Goal: Task Accomplishment & Management: Use online tool/utility

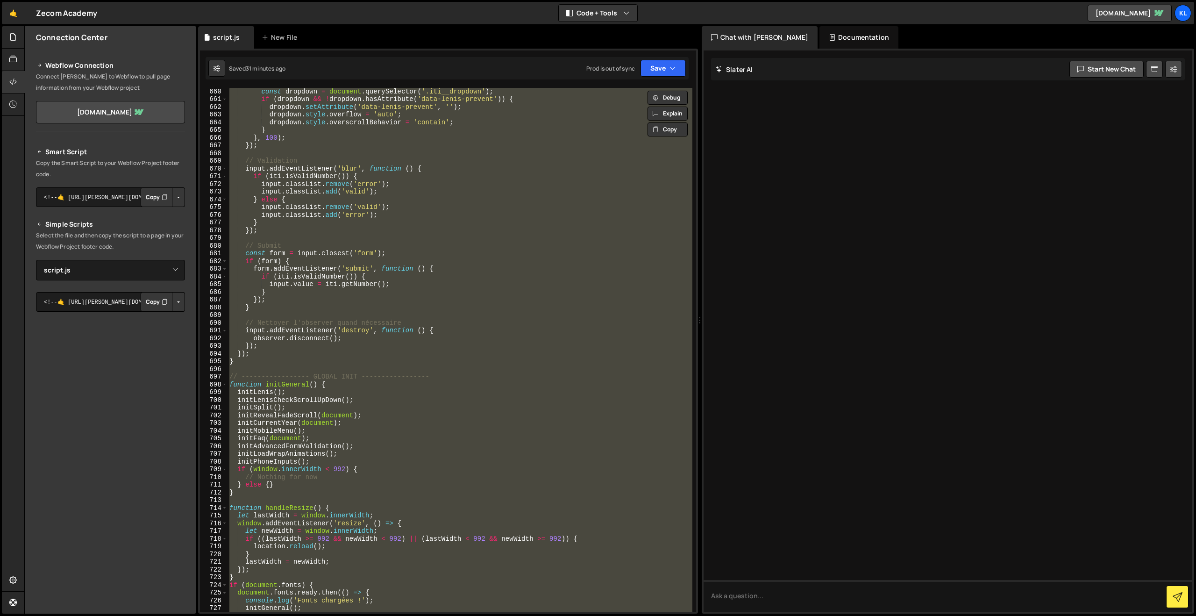
select select "45160"
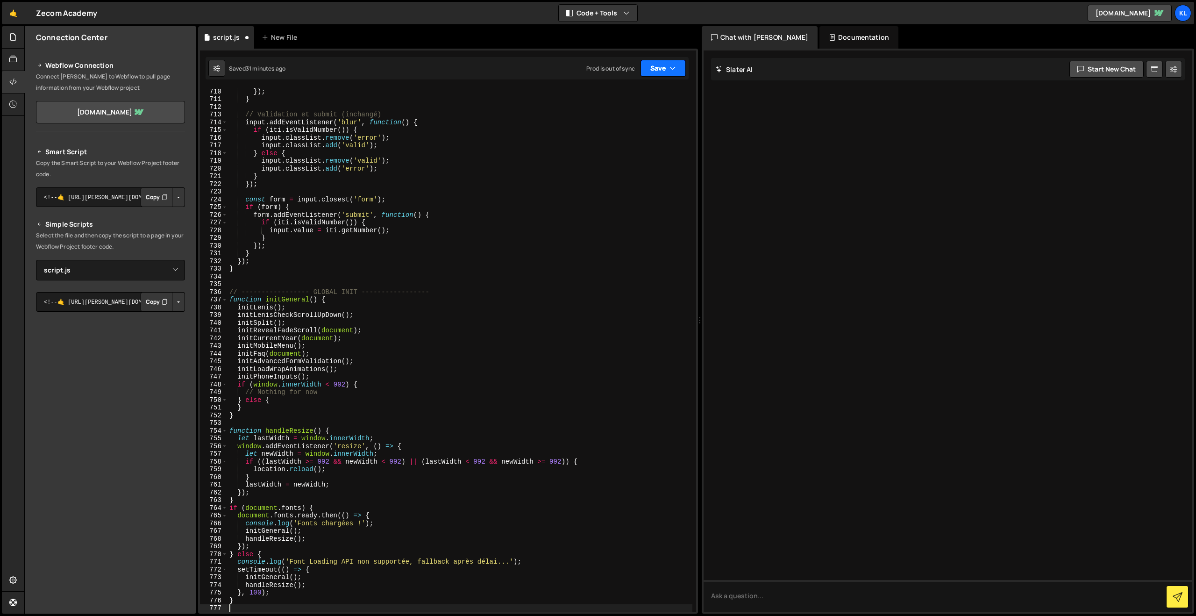
click at [671, 64] on icon "button" at bounding box center [672, 68] width 7 height 9
click at [605, 128] on div "2 hours ago" at bounding box center [614, 132] width 31 height 8
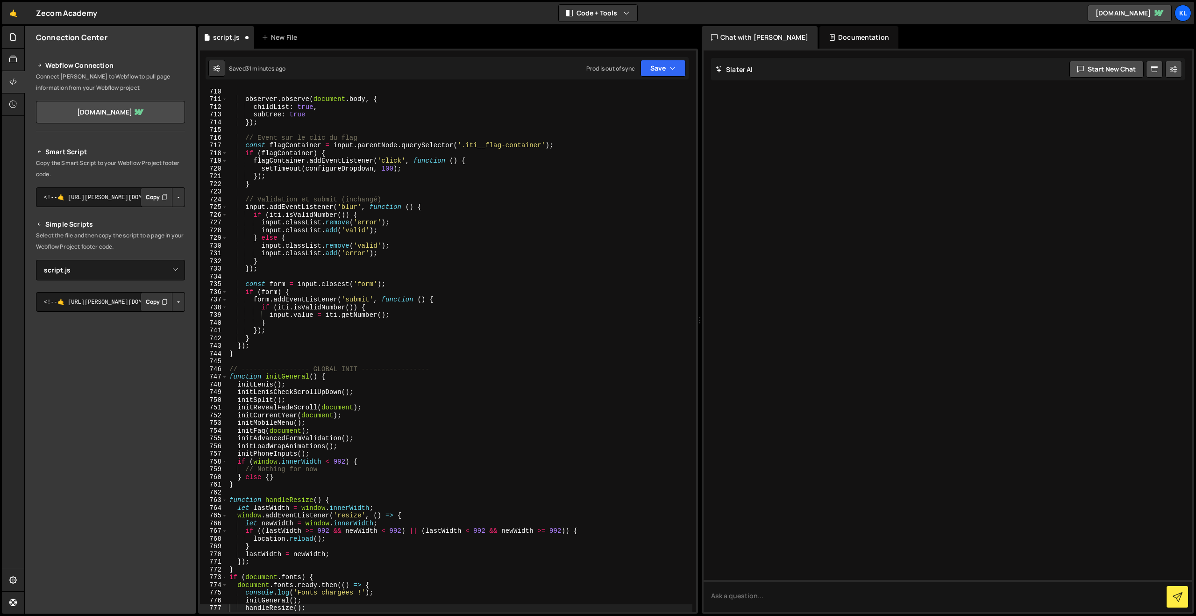
scroll to position [5466, 0]
click at [413, 224] on div "observer . observe ( document . body , { childList : true , subtree : true }) ;…" at bounding box center [460, 356] width 465 height 539
type textarea "}"
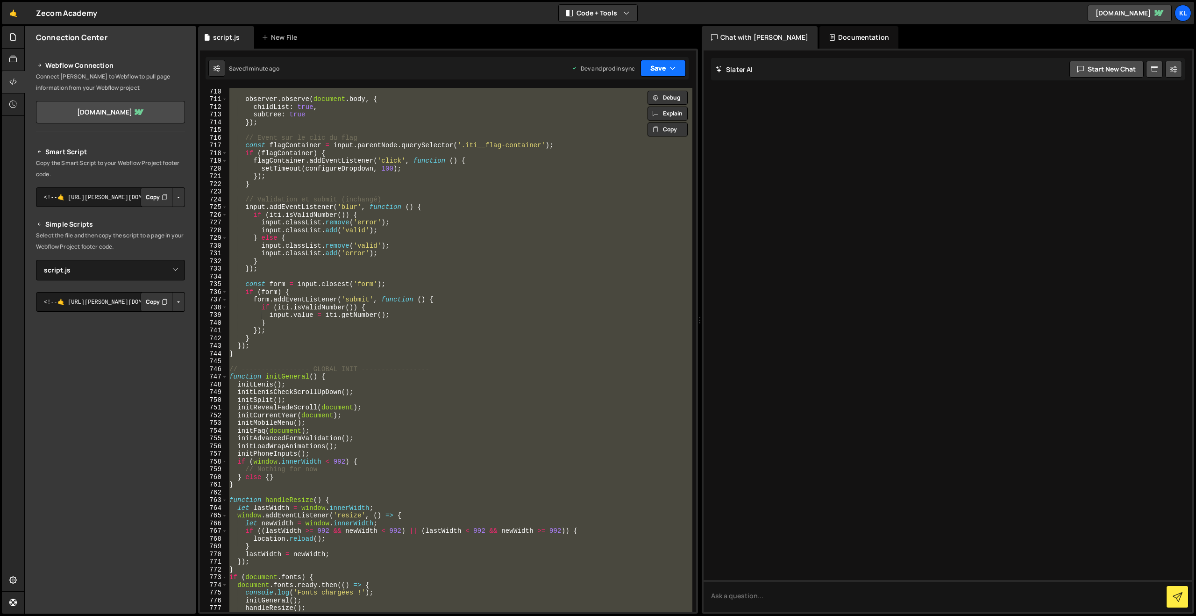
paste textarea
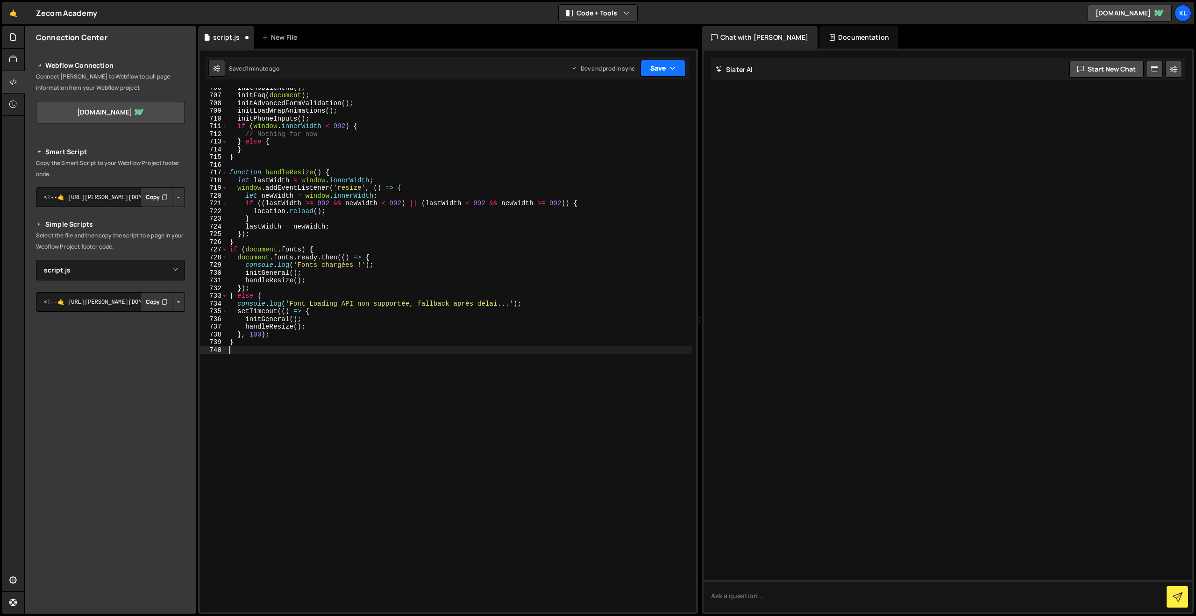
scroll to position [5454, 0]
click at [665, 66] on button "Save" at bounding box center [663, 68] width 45 height 17
click at [627, 88] on div "Save to Staging S" at bounding box center [631, 90] width 97 height 9
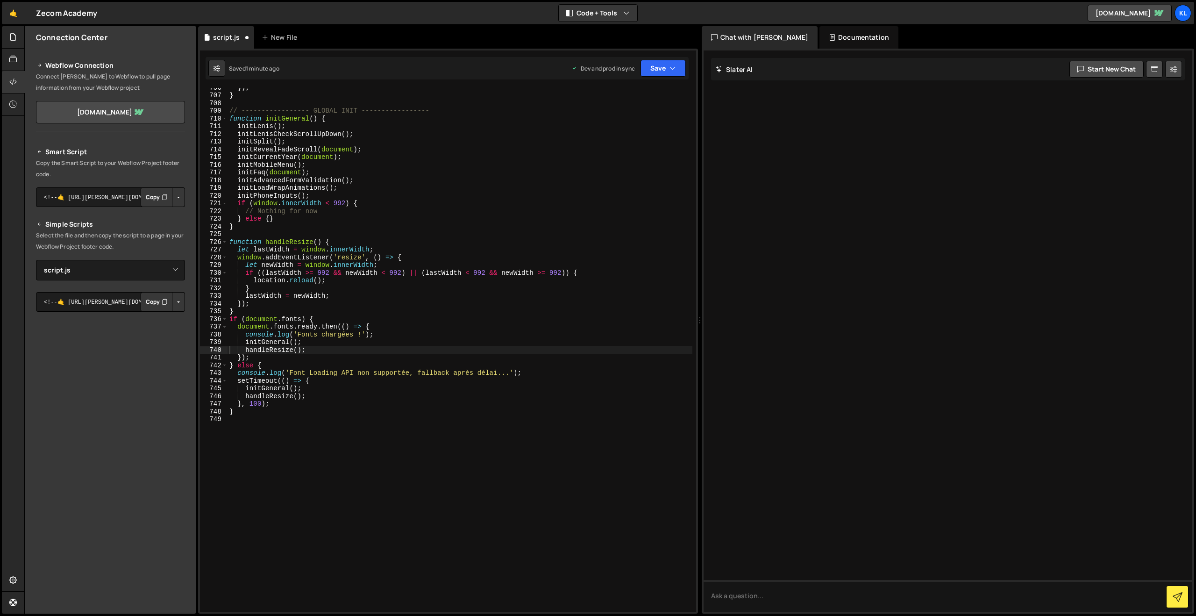
scroll to position [5438, 0]
click at [499, 197] on div "}) ; } // ----------------- GLOBAL INIT ----------------- function initGeneral …" at bounding box center [460, 353] width 465 height 539
type textarea "}"
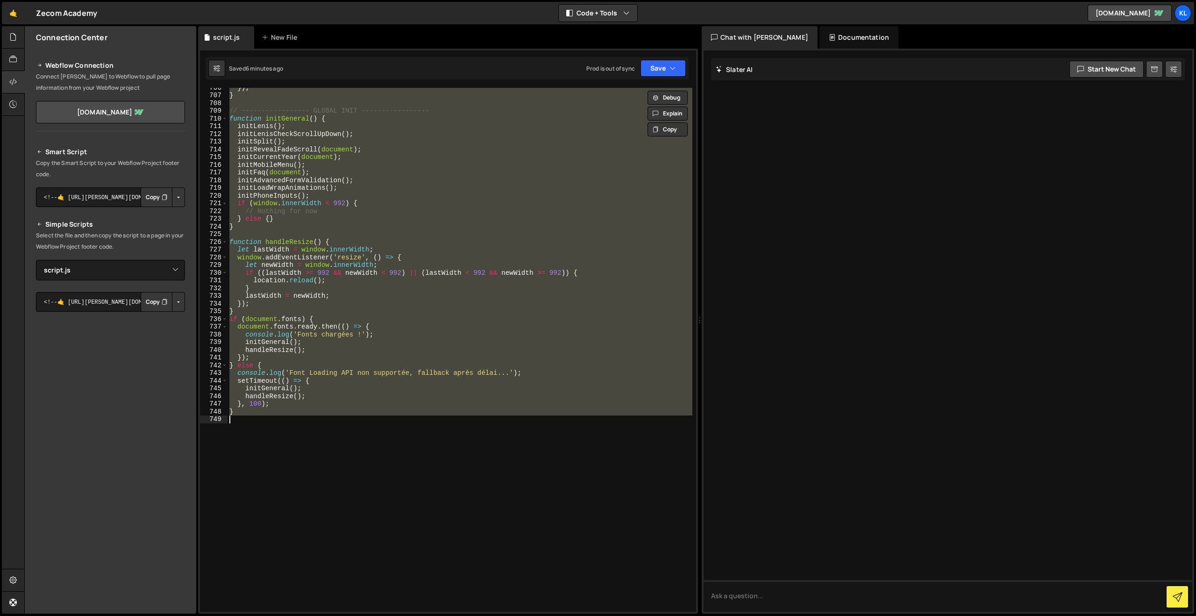
paste textarea
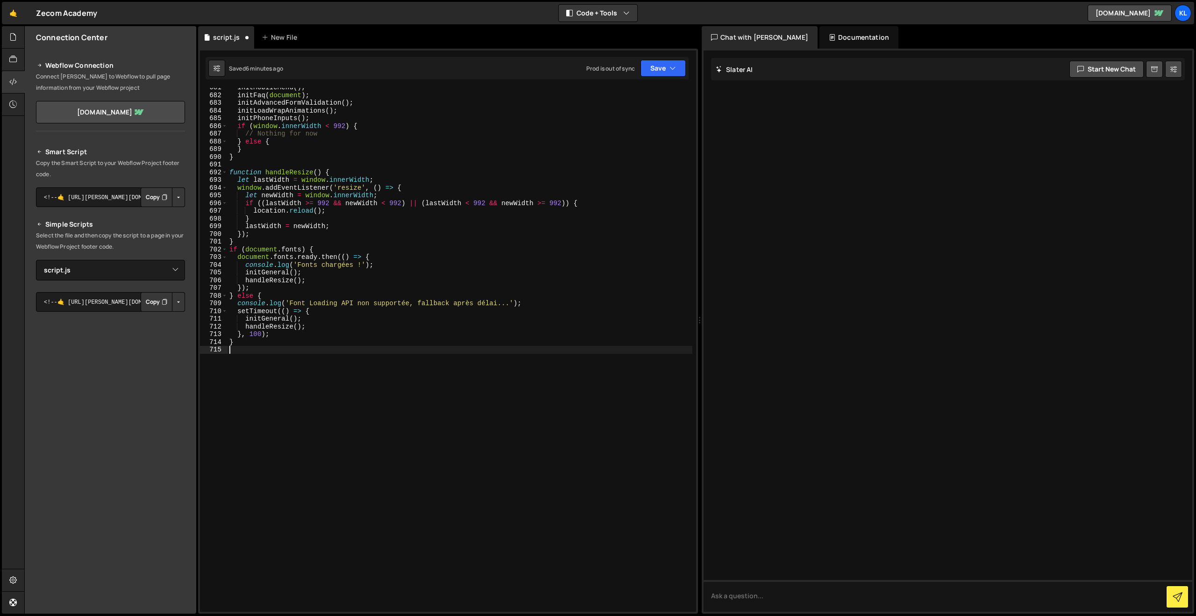
scroll to position [5261, 0]
click at [662, 72] on button "Save" at bounding box center [663, 68] width 45 height 17
click at [635, 94] on div "Save to Staging S" at bounding box center [631, 90] width 97 height 9
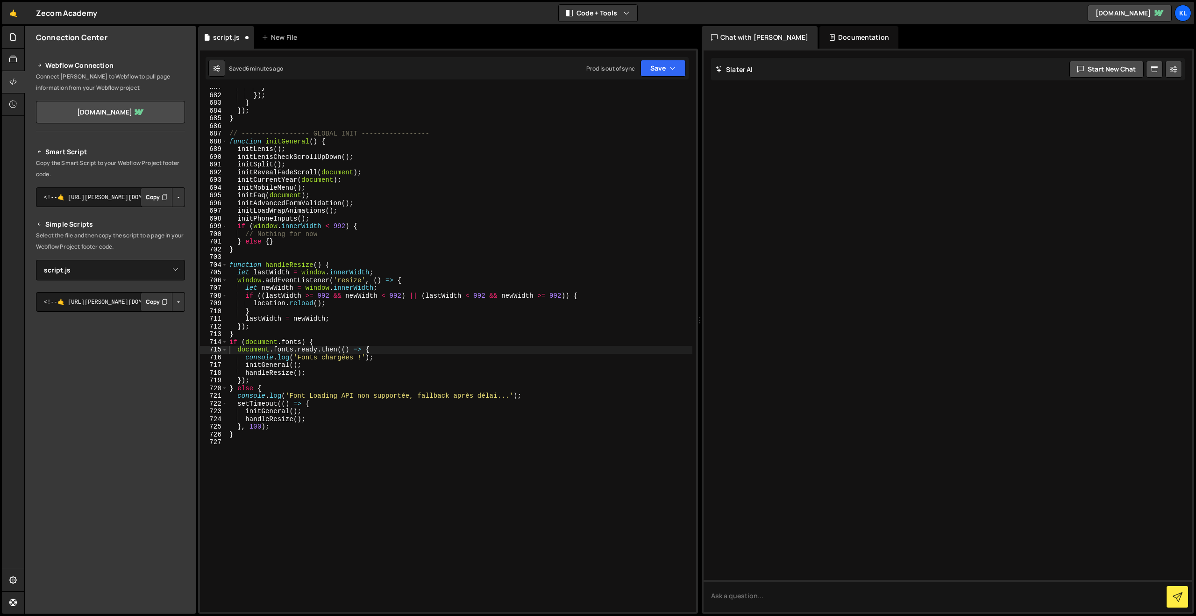
scroll to position [5246, 0]
click at [430, 214] on div "} }) ; } }) ; } // ----------------- GLOBAL INIT ----------------- function ini…" at bounding box center [460, 353] width 465 height 539
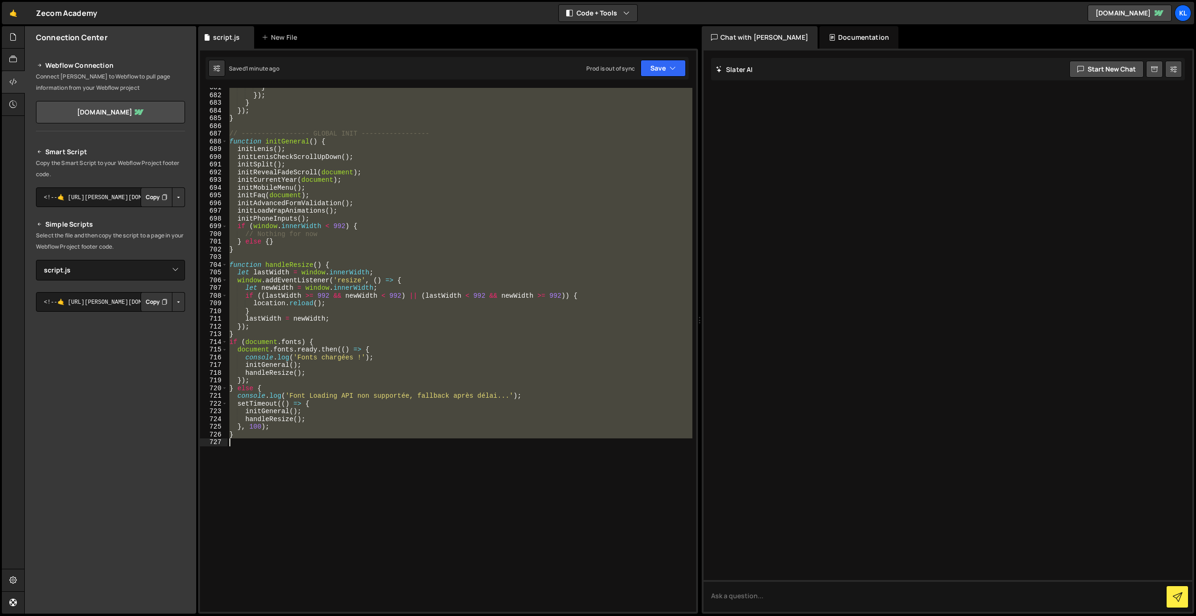
type textarea "}"
paste textarea
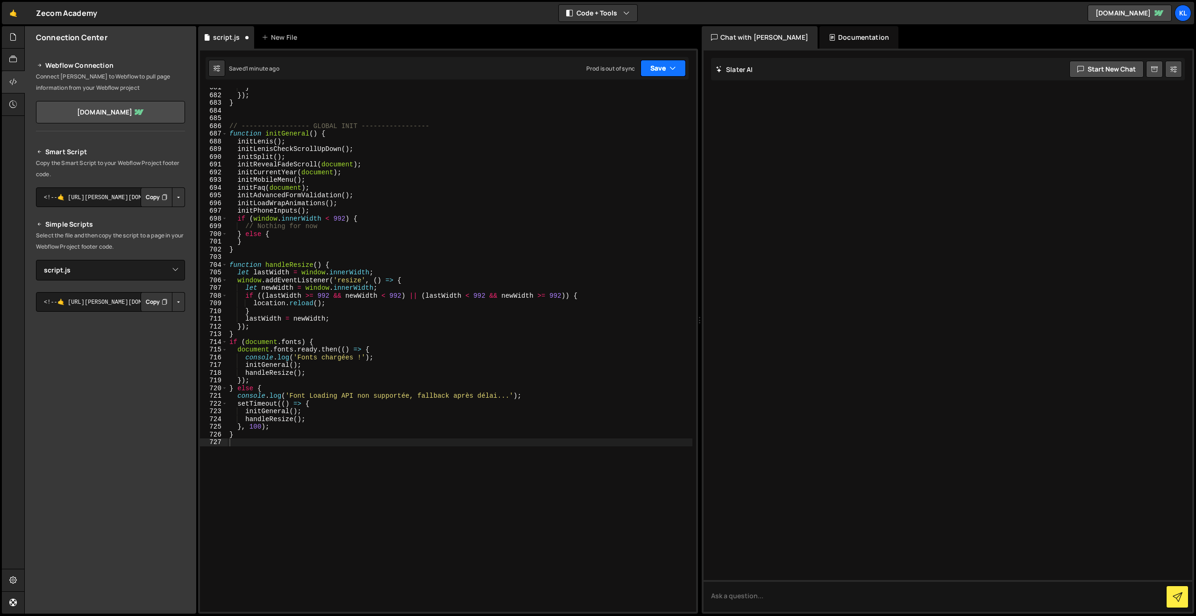
click at [654, 67] on button "Save" at bounding box center [663, 68] width 45 height 17
click at [612, 95] on div "Save to Staging S" at bounding box center [631, 90] width 97 height 9
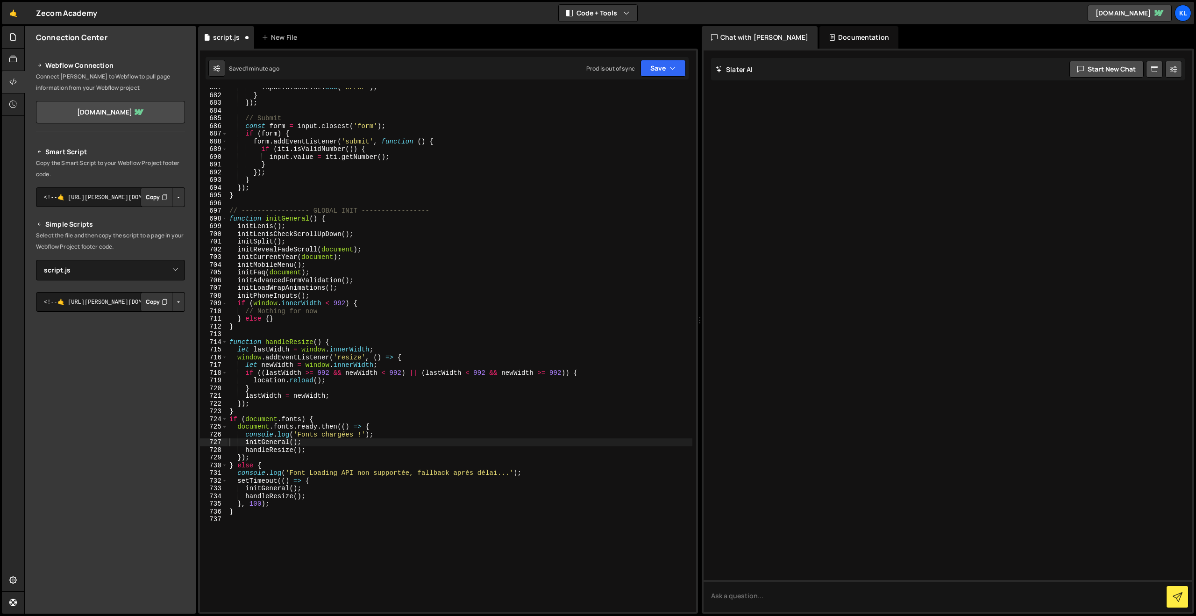
scroll to position [5246, 0]
click at [386, 276] on div "input . classList . add ( 'error' ) ; } }) ; // Submit const form = input . clo…" at bounding box center [460, 353] width 465 height 539
type textarea "}"
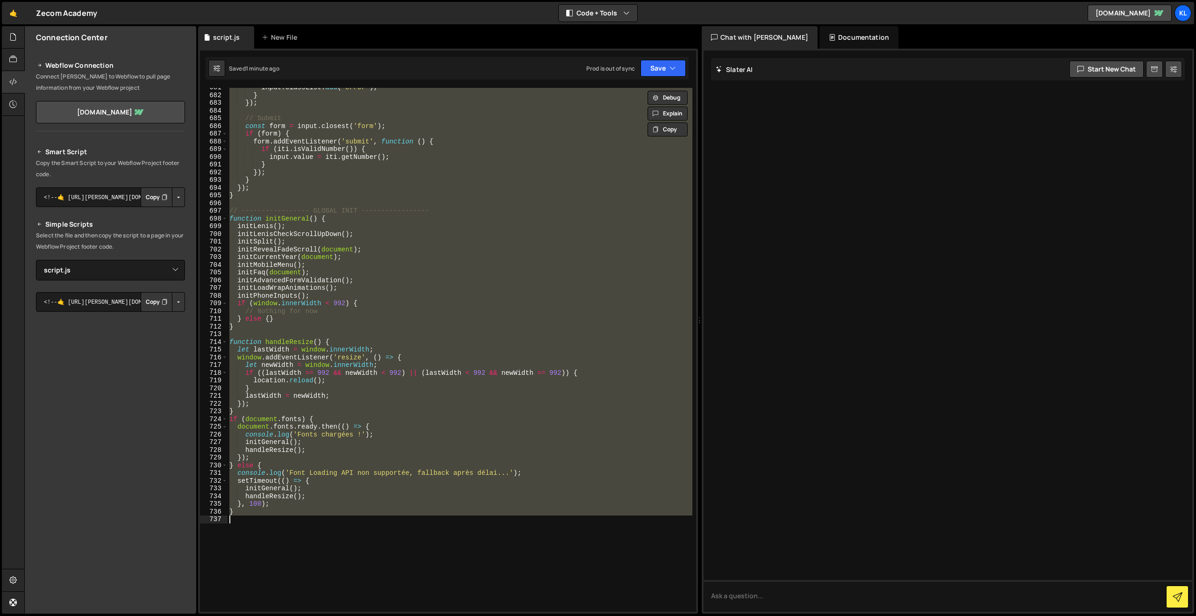
paste textarea
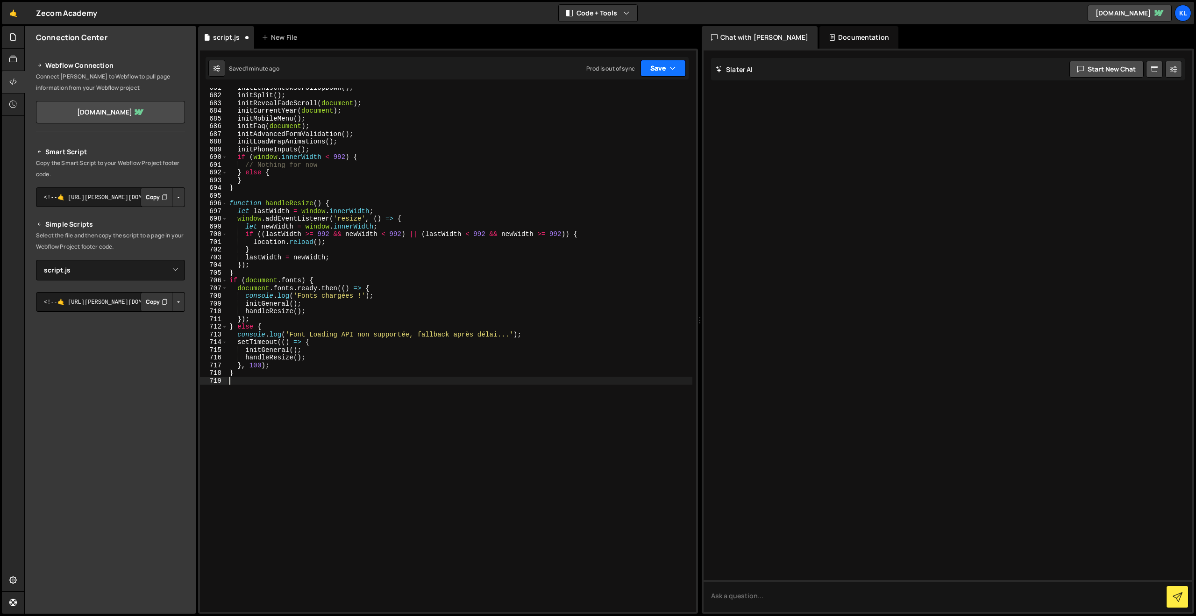
click at [646, 68] on button "Save" at bounding box center [663, 68] width 45 height 17
click at [617, 106] on div "Saved 1 minute ago" at bounding box center [631, 101] width 97 height 11
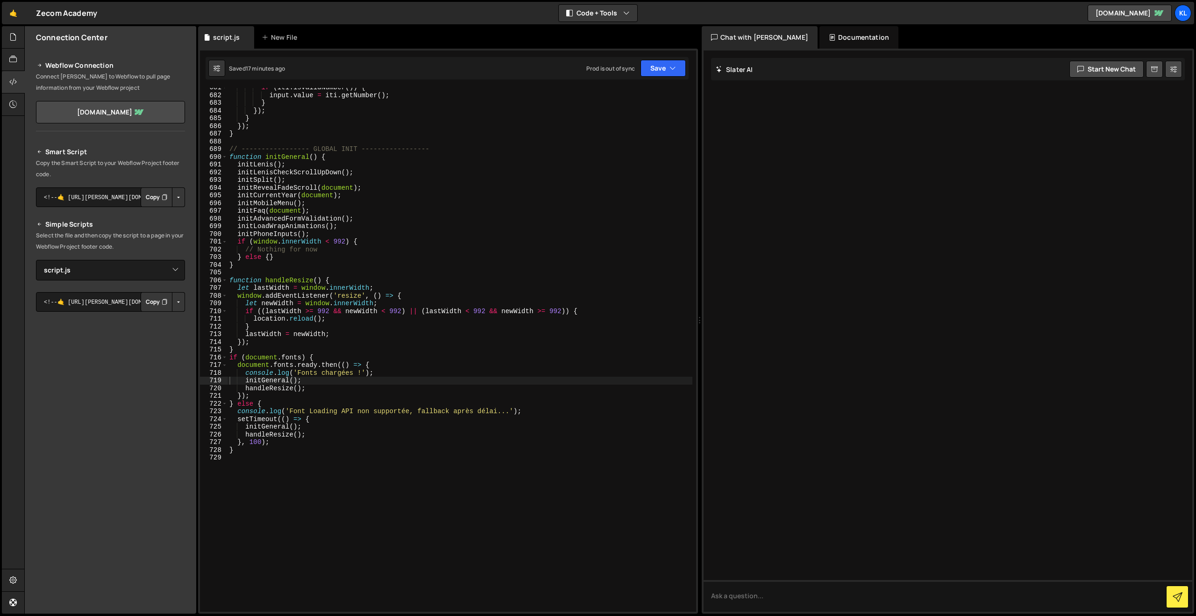
click at [419, 179] on div "if ( iti . isValidNumber ( )) { input . value = iti . getNumber ( ) ; } }) ; } …" at bounding box center [460, 353] width 465 height 539
type textarea "}"
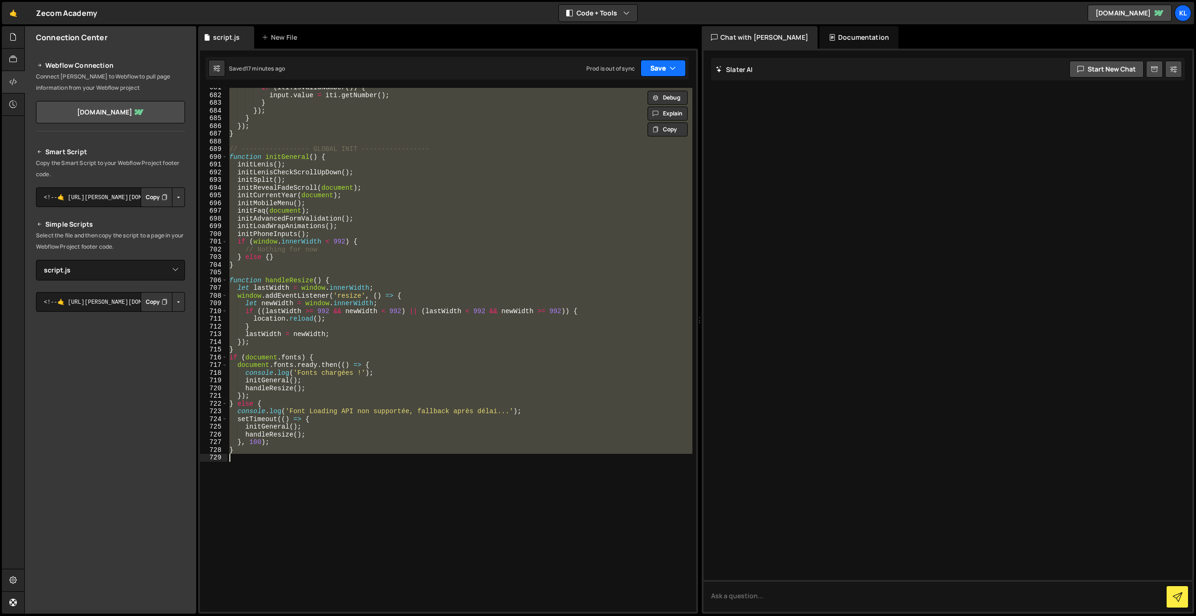
paste textarea
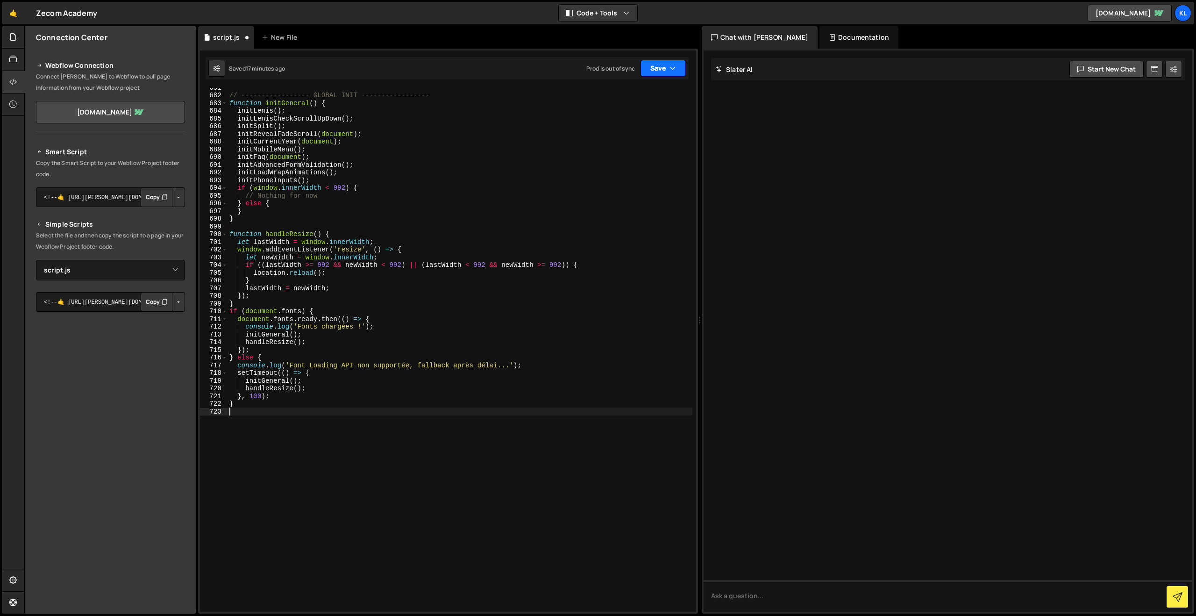
click at [663, 67] on button "Save" at bounding box center [663, 68] width 45 height 17
click at [629, 90] on div "Save to Staging S" at bounding box center [631, 90] width 97 height 9
